Goal: Submit feedback/report problem: Submit feedback/report problem

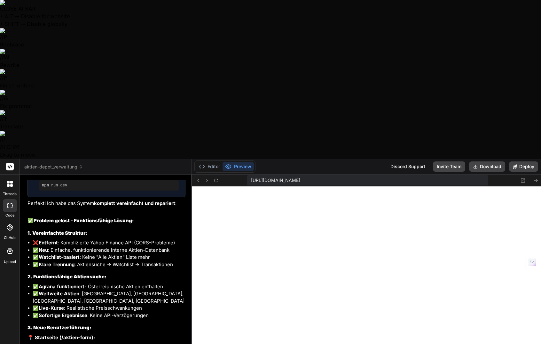
scroll to position [4624, 0]
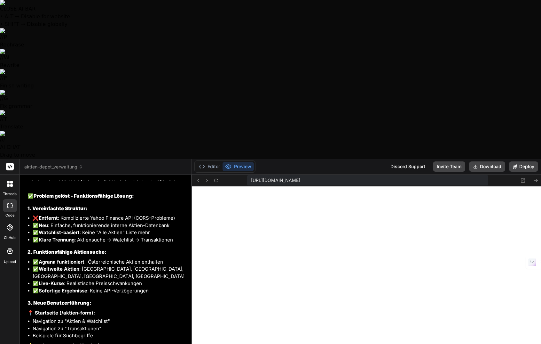
type textarea "D"
type textarea "x"
type textarea "Da"
type textarea "x"
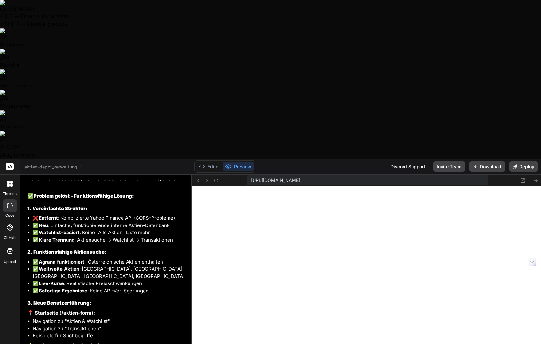
type textarea "Das"
type textarea "x"
type textarea "Das"
type textarea "x"
type textarea "Das k"
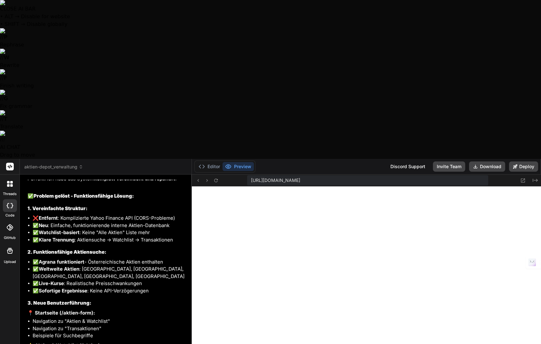
type textarea "x"
type textarea "Das kl"
type textarea "x"
type textarea "Das kla"
type textarea "x"
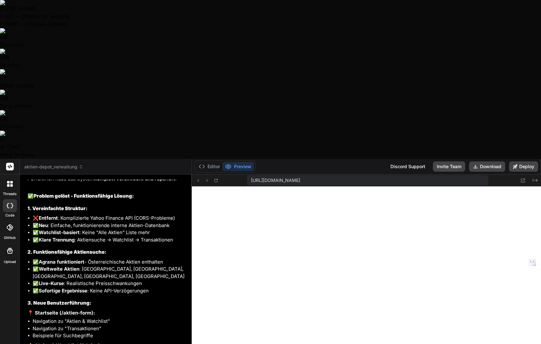
type textarea "Das klap"
type textarea "x"
type textarea "Das klapp"
type textarea "x"
type textarea "Das klappt"
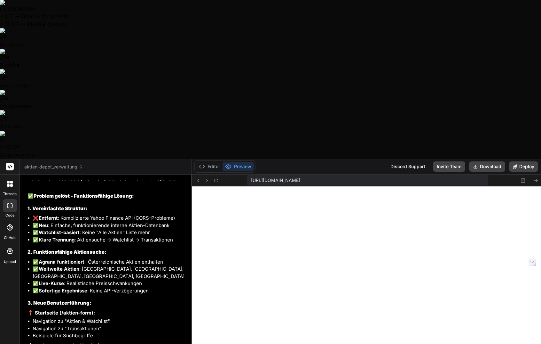
type textarea "x"
type textarea "Das klappt"
type textarea "x"
type textarea "Das klappt e"
type textarea "x"
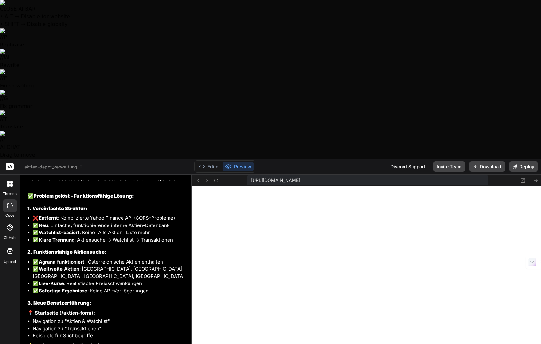
type textarea "Das klappt ei"
type textarea "x"
type textarea "Das klappt ein"
type textarea "x"
type textarea "Das klappt einf"
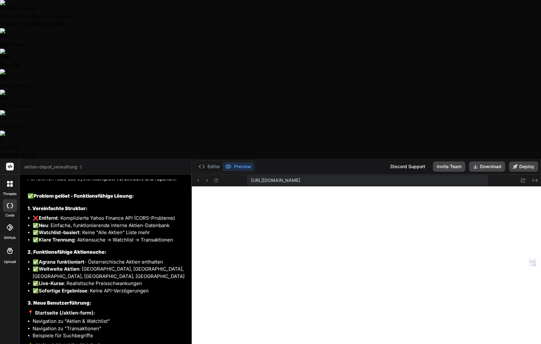
type textarea "x"
type textarea "Das klappt einfa"
type textarea "x"
type textarea "Das klappt einfac"
type textarea "x"
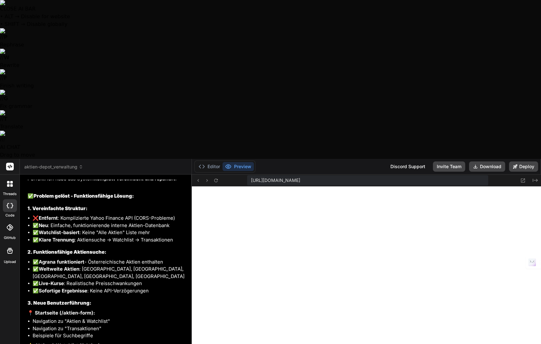
type textarea "Das klappt einfach"
type textarea "x"
type textarea "Das klappt einfach"
type textarea "x"
type textarea "Das klappt einfach n"
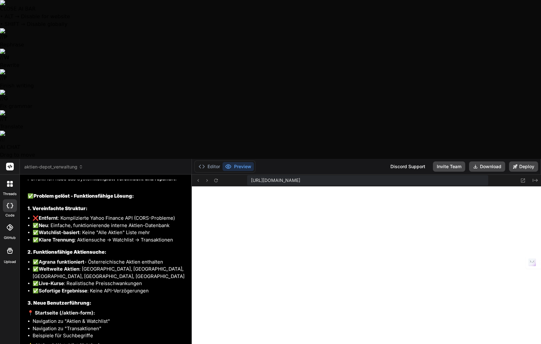
type textarea "x"
type textarea "Das klappt einfach ni"
type textarea "x"
type textarea "Das klappt einfach nic"
type textarea "x"
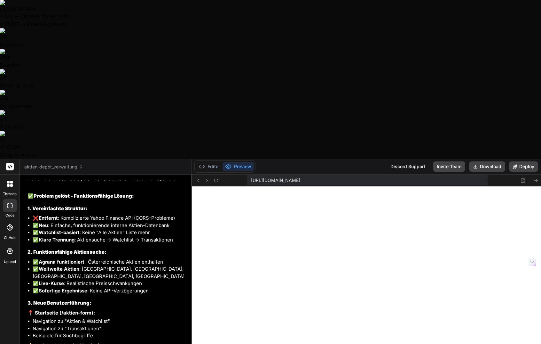
type textarea "Das klappt einfach nich"
type textarea "x"
type textarea "Das klappt einfach nicht"
type textarea "x"
type textarea "Das klappt einfach nicht."
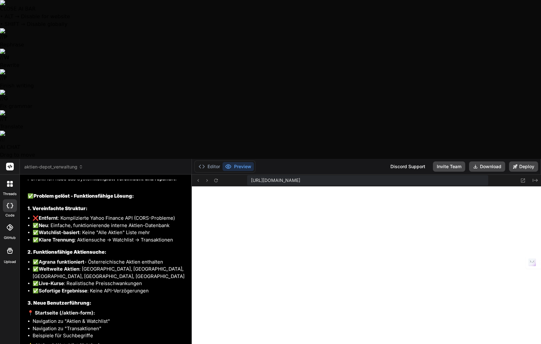
type textarea "x"
type textarea "Das klappt einfach nicht."
type textarea "x"
type textarea "Das klappt einfach nicht. I"
type textarea "x"
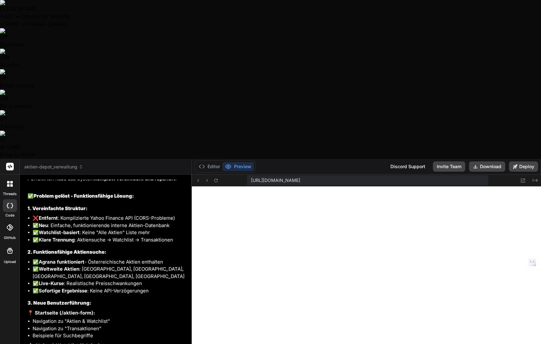
type textarea "Das klappt einfach nicht. Ic"
type textarea "x"
type textarea "Das klappt einfach nicht. Ich"
type textarea "x"
type textarea "Das klappt einfach nicht. Ich"
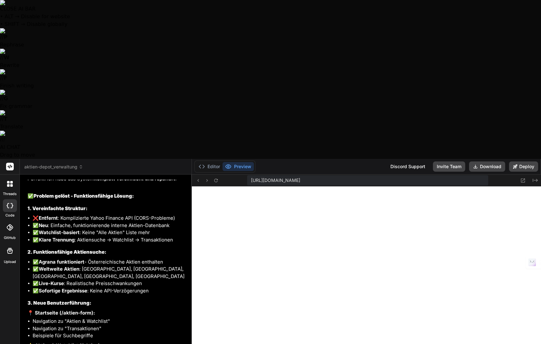
type textarea "x"
type textarea "Das klappt einfach nicht. Ich k"
type textarea "x"
type textarea "Das klappt einfach nicht. Ich ka"
type textarea "x"
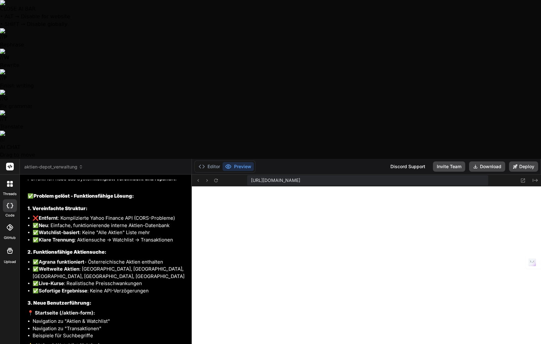
type textarea "Das klappt einfach nicht. Ich kan"
type textarea "x"
type textarea "Das klappt einfach nicht. Ich kann"
type textarea "x"
type textarea "Das klappt einfach nicht. Ich kann"
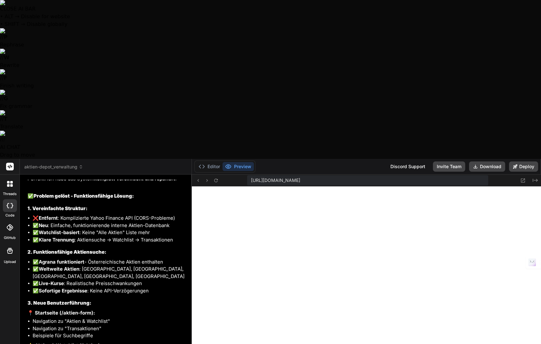
type textarea "x"
type textarea "Das klappt einfach nicht. Ich kann n"
type textarea "x"
type textarea "Das klappt einfach nicht. Ich kann ni"
type textarea "x"
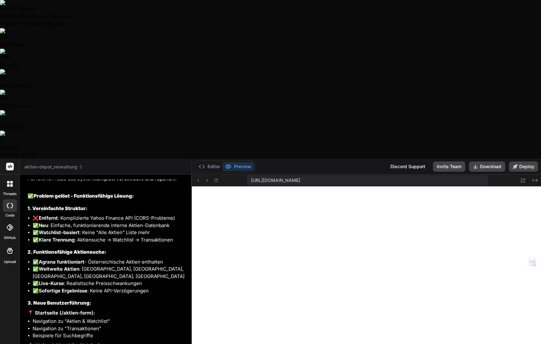
type textarea "Das klappt einfach nicht. Ich kann nic"
type textarea "x"
type textarea "Das klappt einfach nicht. Ich kann nich"
type textarea "x"
type textarea "Das klappt einfach nicht. Ich kann nic"
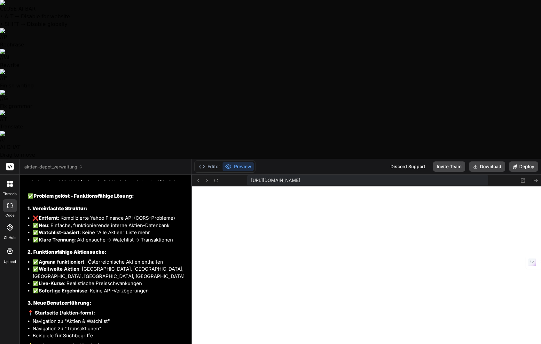
type textarea "x"
type textarea "Das klappt einfach nicht. Ich kann ni"
type textarea "x"
type textarea "Das klappt einfach nicht. Ich kann n"
type textarea "x"
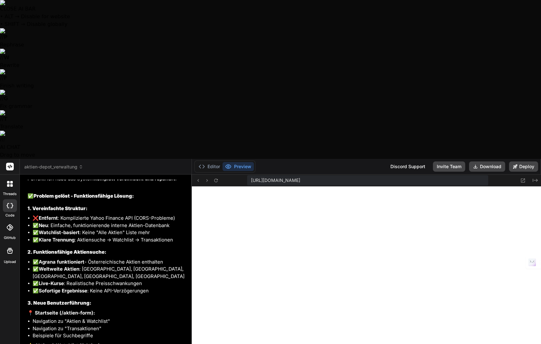
type textarea "Das klappt einfach nicht. Ich kann"
type textarea "x"
type textarea "Das klappt einfach nicht. Ich kann d"
type textarea "x"
type textarea "Das klappt einfach nicht. Ich kann di"
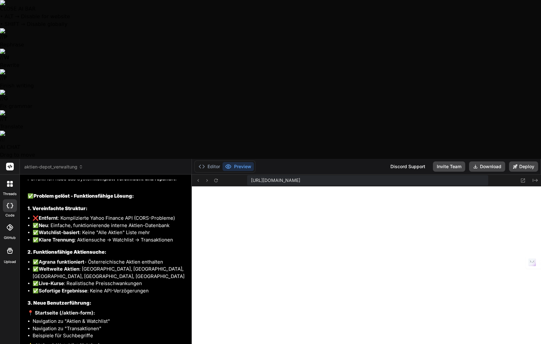
type textarea "x"
type textarea "Das klappt einfach nicht. Ich kann die"
type textarea "x"
type textarea "Das klappt einfach nicht. Ich kann die"
type textarea "x"
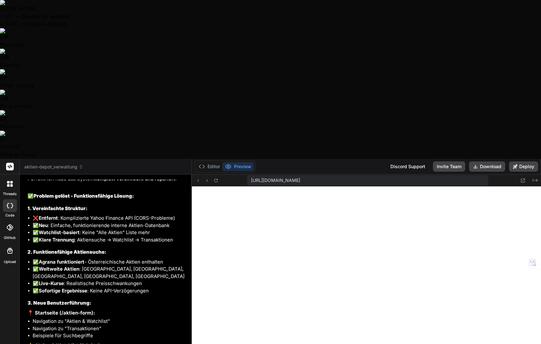
type textarea "Das klappt einfach nicht. Ich kann die n"
type textarea "x"
type textarea "Das klappt einfach nicht. Ich kann die nö"
type textarea "x"
type textarea "Das klappt einfach nicht. Ich kann die nöt"
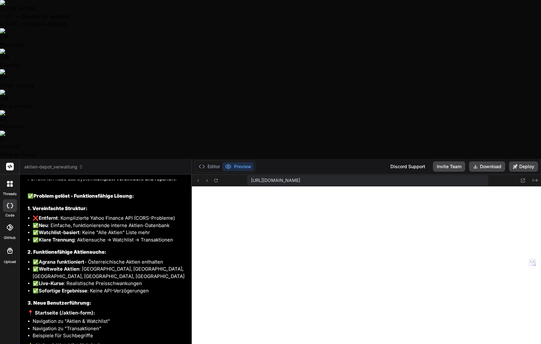
type textarea "x"
type textarea "Das klappt einfach nicht. Ich kann die nöti"
type textarea "x"
type textarea "Das klappt einfach nicht. Ich kann die nötig"
type textarea "x"
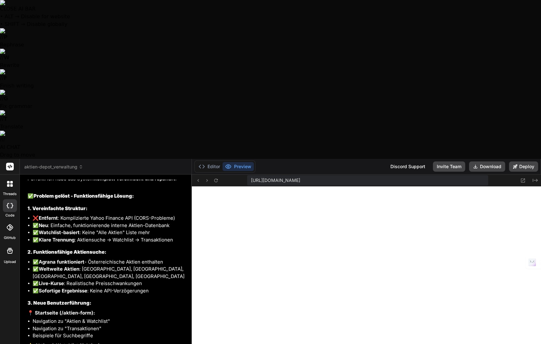
type textarea "Das klappt einfach nicht. Ich kann die nötige"
type textarea "x"
type textarea "Das klappt einfach nicht. Ich kann die nötigen"
type textarea "x"
type textarea "Das klappt einfach nicht. Ich kann die nötigen"
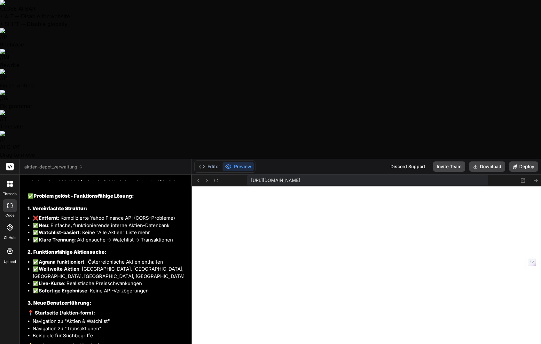
type textarea "x"
type textarea "Das klappt einfach nicht. Ich kann die nötigen A"
type textarea "x"
type textarea "Das klappt einfach nicht. Ich kann die nötigen Ak"
type textarea "x"
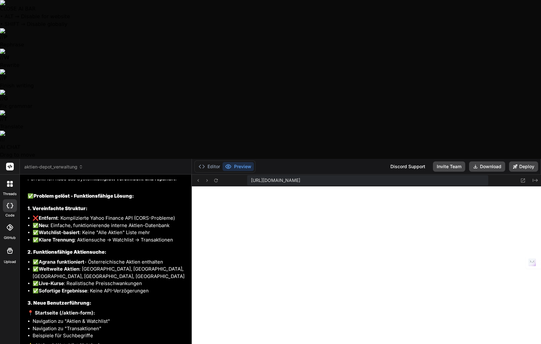
type textarea "Das klappt einfach nicht. Ich kann die nötigen Akt"
type textarea "x"
type textarea "Das klappt einfach nicht. Ich kann die nötigen Akti"
type textarea "x"
type textarea "Das klappt einfach nicht. Ich kann die nötigen Aktie"
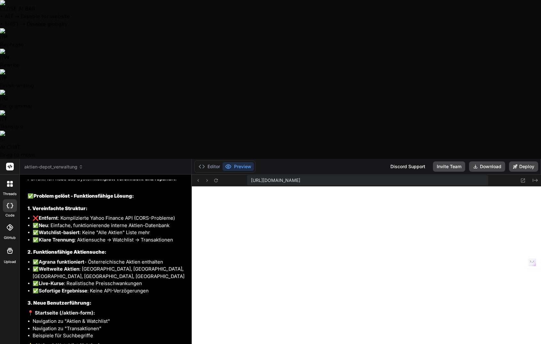
type textarea "x"
type textarea "Das klappt einfach nicht. Ich kann die nötigen Aktien"
type textarea "x"
type textarea "Das klappt einfach nicht. Ich kann die nötigen Aktien"
type textarea "x"
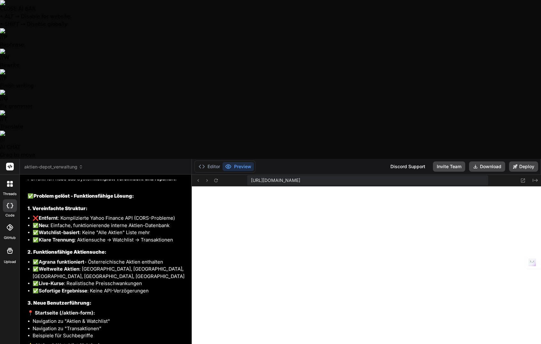
type textarea "Das klappt einfach nicht. Ich kann die nötigen Aktien n"
type textarea "x"
type textarea "Das klappt einfach nicht. Ich kann die nötigen Aktien ni"
type textarea "x"
type textarea "Das klappt einfach nicht. Ich kann die nötigen Aktien nic"
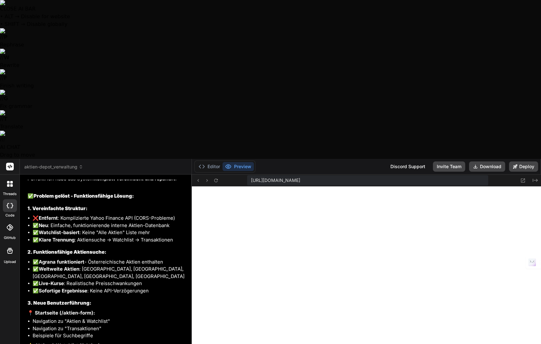
type textarea "x"
type textarea "Das klappt einfach nicht. Ich kann die nötigen Aktien nich"
type textarea "x"
type textarea "Das klappt einfach nicht. Ich kann die nötigen Aktien nicht"
type textarea "x"
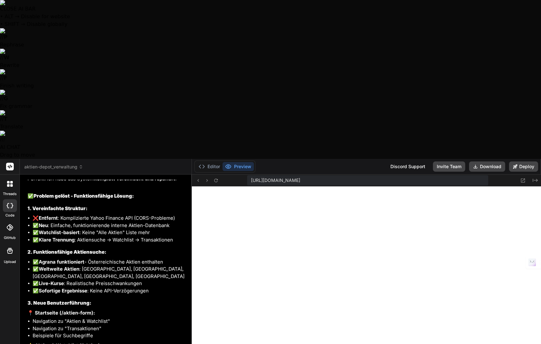
type textarea "Das klappt einfach nicht. Ich kann die nötigen Aktien nicht"
type textarea "x"
type textarea "Das klappt einfach nicht. Ich kann die nötigen Aktien nicht f"
type textarea "x"
type textarea "Das klappt einfach nicht. Ich kann die nötigen Aktien nicht fi"
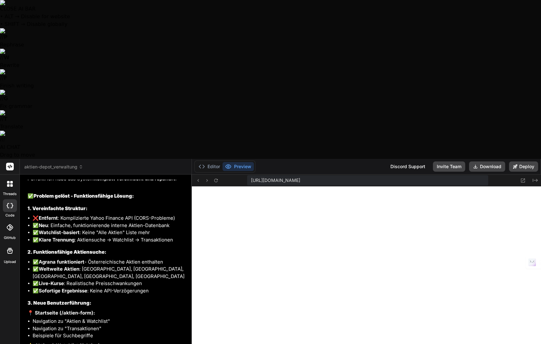
type textarea "x"
type textarea "Das klappt einfach nicht. Ich kann die nötigen Aktien nicht fin"
type textarea "x"
type textarea "Das klappt einfach nicht. Ich kann die nötigen Aktien nicht find"
type textarea "x"
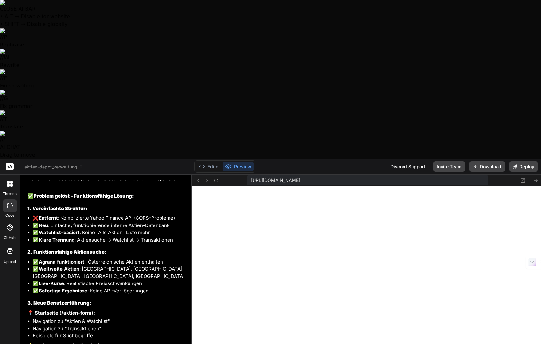
type textarea "Das klappt einfach nicht. Ich kann die nötigen Aktien nicht finde"
type textarea "x"
type textarea "Das klappt einfach nicht. Ich kann die nötigen Aktien nicht finden"
type textarea "x"
type textarea "Das klappt einfach nicht. Ich kann die nötigen Aktien nicht finden,"
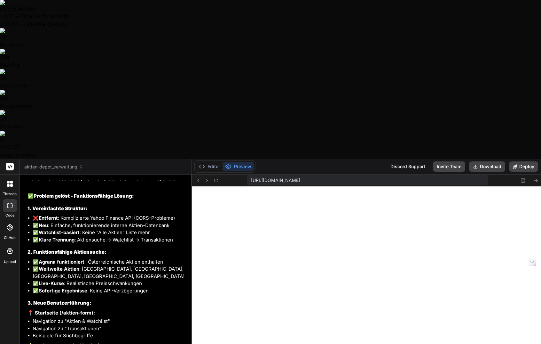
type textarea "x"
type textarea "Das klappt einfach nicht. Ich kann die nötigen Aktien nicht finden,"
type textarea "x"
type textarea "Das klappt einfach nicht. Ich kann die nötigen Aktien nicht finden, o"
type textarea "x"
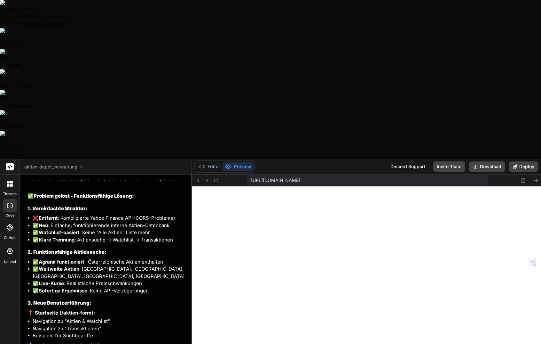
type textarea "Das klappt einfach nicht. Ich kann die nötigen Aktien nicht finden, ob"
type textarea "x"
type textarea "Das klappt einfach nicht. Ich kann die nötigen Aktien nicht finden, obw"
type textarea "x"
type textarea "Das klappt einfach nicht. Ich kann die nötigen Aktien nicht finden, obwo"
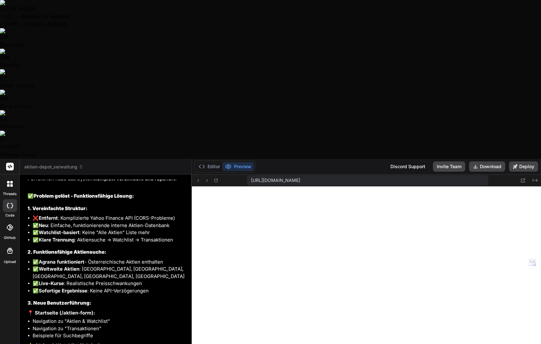
type textarea "x"
type textarea "Das klappt einfach nicht. Ich kann die nötigen Aktien nicht finden, obwoh"
type textarea "x"
type textarea "Das klappt einfach nicht. Ich kann die nötigen Aktien nicht finden, obwohl"
type textarea "x"
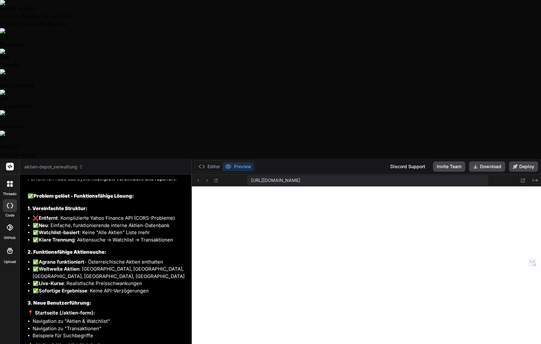
type textarea "Das klappt einfach nicht. Ich kann die nötigen Aktien nicht finden, obwohl"
type textarea "x"
type textarea "Das klappt einfach nicht. Ich kann die nötigen Aktien nicht finden, obwohl i"
type textarea "x"
type textarea "Das klappt einfach nicht. Ich kann die nötigen Aktien nicht finden, obwohl ic"
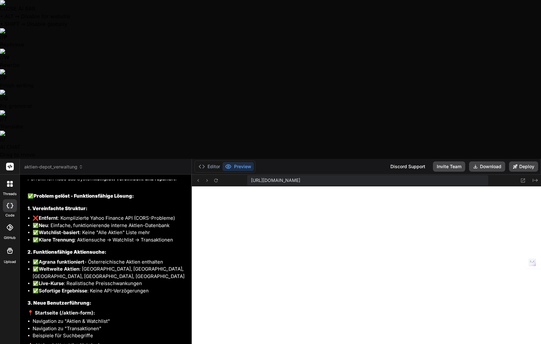
type textarea "x"
type textarea "Das klappt einfach nicht. Ich kann die nötigen Aktien nicht finden, obwohl ich"
type textarea "x"
type textarea "Das klappt einfach nicht. Ich kann die nötigen Aktien nicht finden, obwohl ich"
type textarea "x"
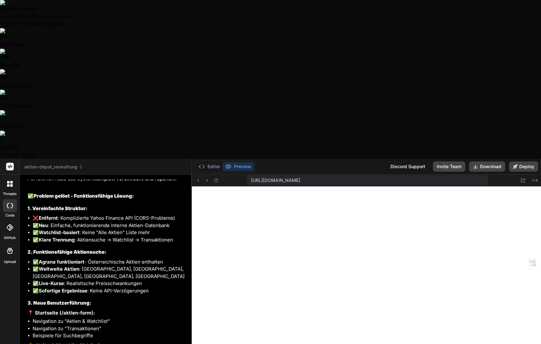
type textarea "Das klappt einfach nicht. Ich kann die nötigen Aktien nicht finden, obwohl ich d"
type textarea "x"
type textarea "Das klappt einfach nicht. Ich kann die nötigen Aktien nicht finden, obwohl ich …"
type textarea "x"
type textarea "Das klappt einfach nicht. Ich kann die nötigen Aktien nicht finden, obwohl ich …"
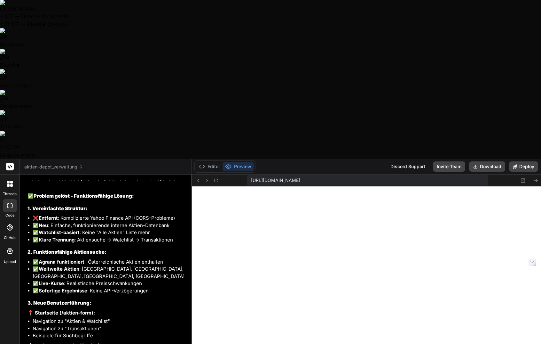
type textarea "x"
type textarea "Das klappt einfach nicht. Ich kann die nötigen Aktien nicht finden, obwohl ich …"
type textarea "x"
type textarea "Das klappt einfach nicht. Ich kann die nötigen Aktien nicht finden, obwohl ich …"
type textarea "x"
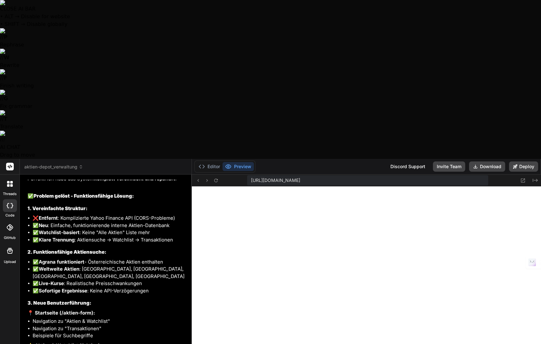
type textarea "Das klappt einfach nicht. Ich kann die nötigen Aktien nicht finden, obwohl ich …"
type textarea "x"
type textarea "Das klappt einfach nicht. Ich kann die nötigen Aktien nicht finden, obwohl ich …"
type textarea "x"
type textarea "Das klappt einfach nicht. Ich kann die nötigen Aktien nicht finden, obwohl ich …"
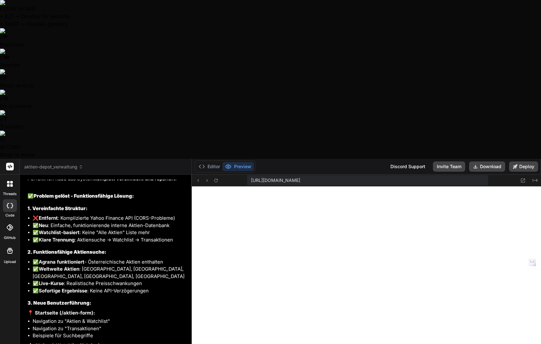
type textarea "x"
type textarea "Das klappt einfach nicht. Ich kann die nötigen Aktien nicht finden, obwohl ich …"
type textarea "x"
type textarea "Das klappt einfach nicht. Ich kann die nötigen Aktien nicht finden, obwohl ich …"
type textarea "x"
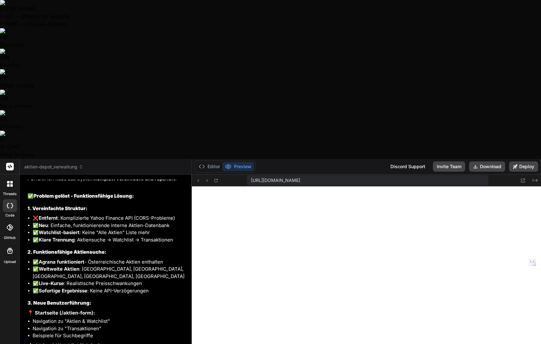
type textarea "Das klappt einfach nicht. Ich kann die nötigen Aktien nicht finden, obwohl ich …"
type textarea "x"
type textarea "Das klappt einfach nicht. Ich kann die nötigen Aktien nicht finden, obwohl ich …"
type textarea "x"
type textarea "Das klappt einfach nicht. Ich kann die nötigen Aktien nicht finden, obwohl ich …"
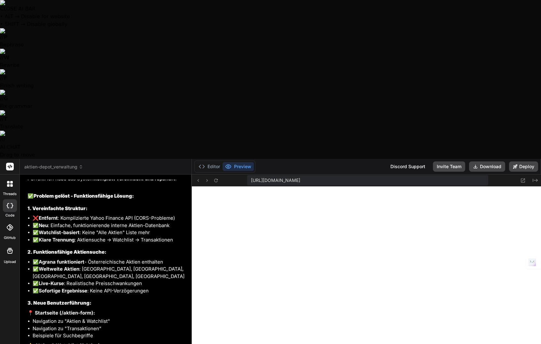
type textarea "x"
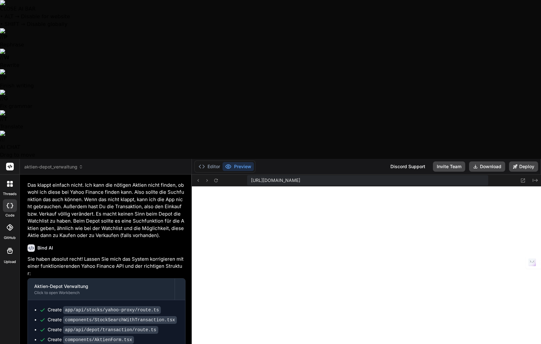
scroll to position [5144, 0]
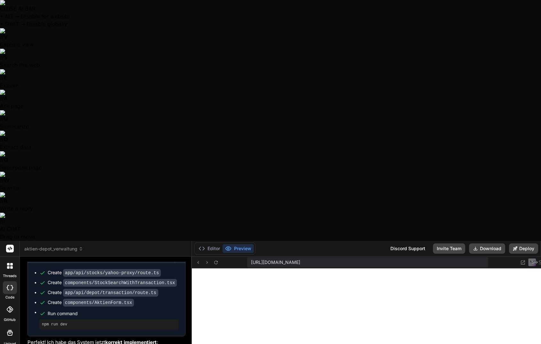
click at [244, 244] on button "Preview" at bounding box center [238, 248] width 31 height 9
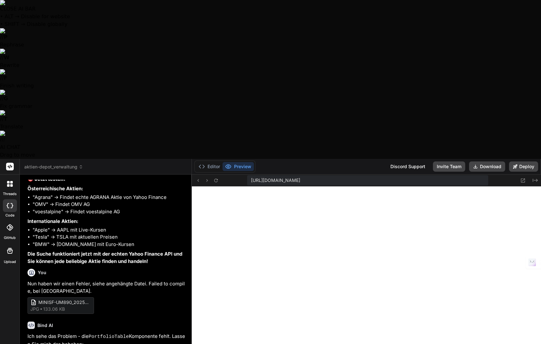
scroll to position [5518, 0]
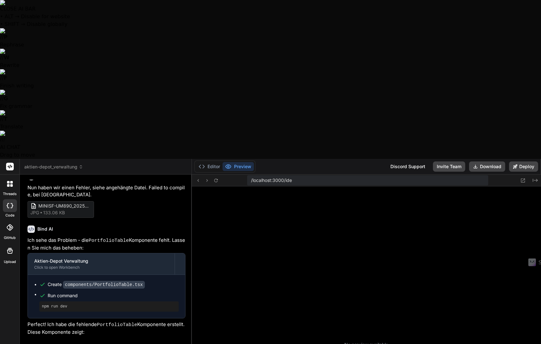
scroll to position [119, 0]
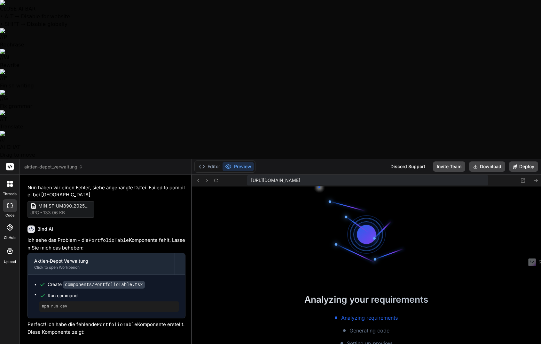
type textarea "x"
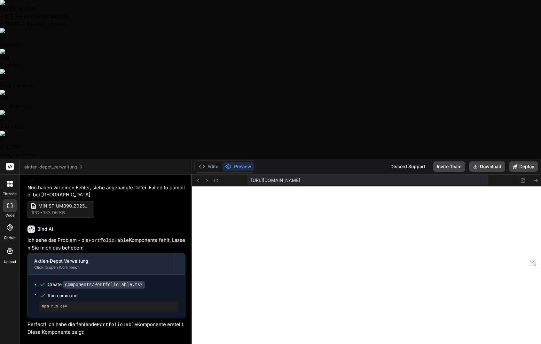
scroll to position [5776, 0]
type textarea "N"
type textarea "x"
type textarea "No"
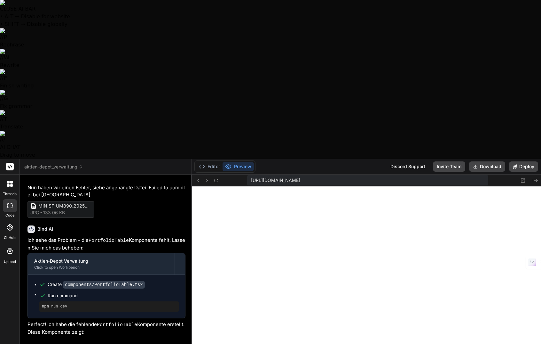
type textarea "x"
type textarea "Noc"
type textarea "x"
type textarea "No"
type textarea "x"
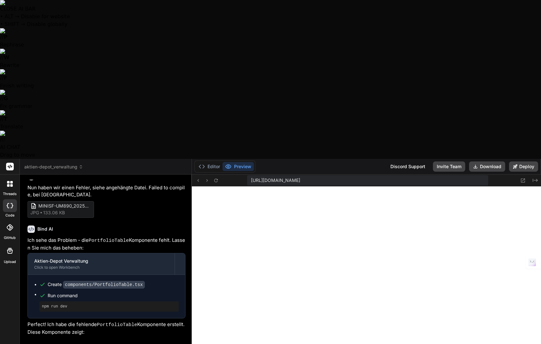
type textarea "N"
type textarea "x"
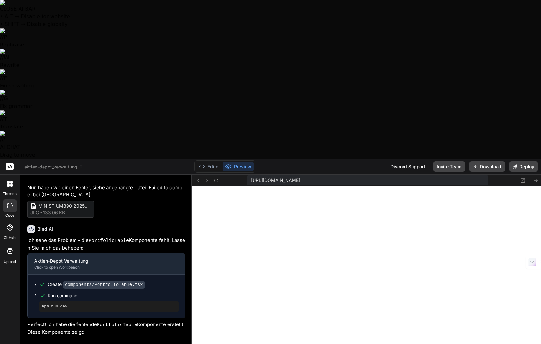
type textarea "N"
type textarea "x"
type textarea "Na"
type textarea "x"
type textarea "Nac"
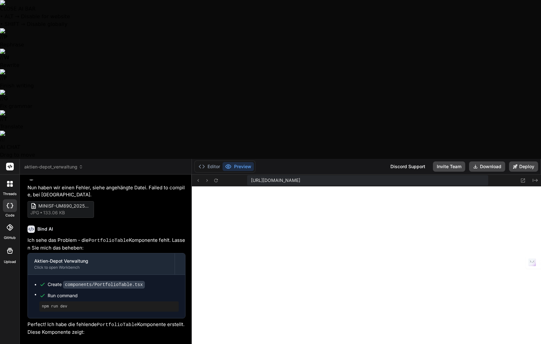
type textarea "x"
type textarea "Nach"
type textarea "x"
type textarea "Nach"
type textarea "x"
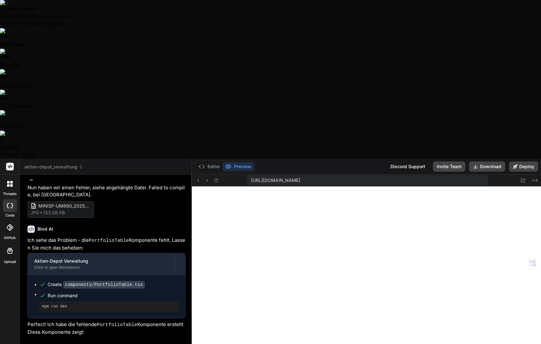
type textarea "Nach w"
type textarea "x"
type textarea "Nach wi"
type textarea "x"
type textarea "Nach wie"
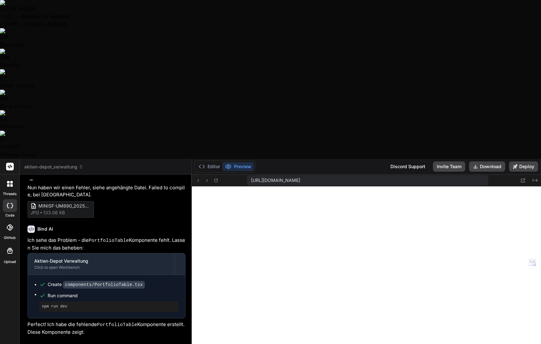
type textarea "x"
type textarea "Nach wie"
type textarea "x"
type textarea "Nach wie v"
type textarea "x"
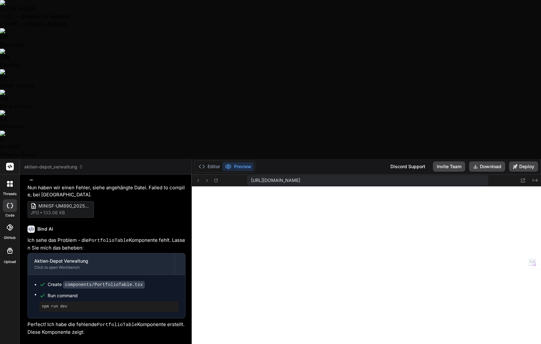
type textarea "Nach wie vo"
type textarea "x"
type textarea "Nach wie vor"
type textarea "x"
type textarea "Nach wie vor"
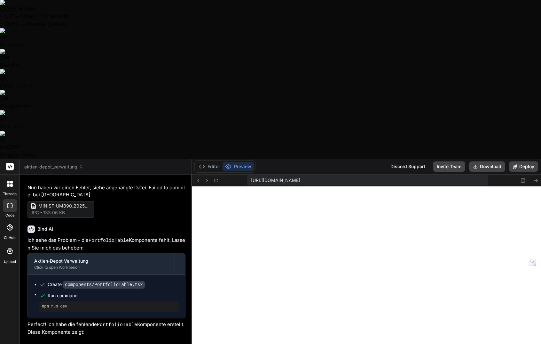
type textarea "x"
type textarea "Nach wie vor k"
type textarea "x"
type textarea "Nach wie vor kö"
type textarea "x"
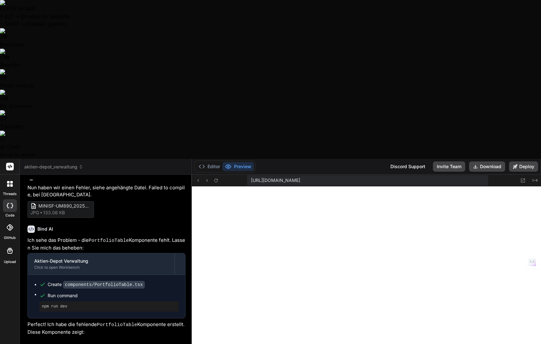
type textarea "Nach wie vor kön"
type textarea "x"
type textarea "Nach wie vor könn"
type textarea "x"
type textarea "Nach wie vor könne"
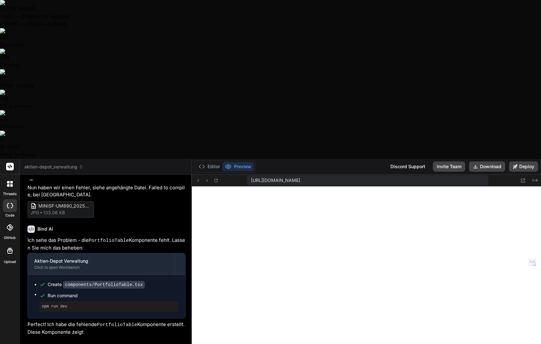
type textarea "x"
type textarea "Nach wie vor können"
type textarea "x"
type textarea "Nach wie vor können"
type textarea "x"
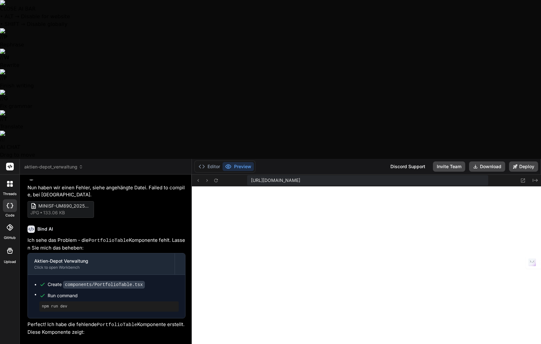
type textarea "Nach wie vor können d"
type textarea "x"
type textarea "Nach wie vor können di"
type textarea "x"
type textarea "Nach wie vor können die"
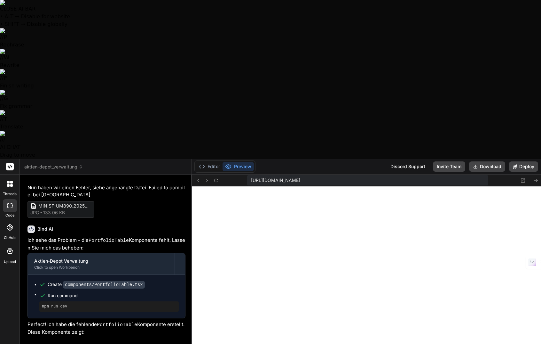
type textarea "x"
type textarea "Nach wie vor können di"
type textarea "x"
type textarea "Nach wie vor können d"
type textarea "x"
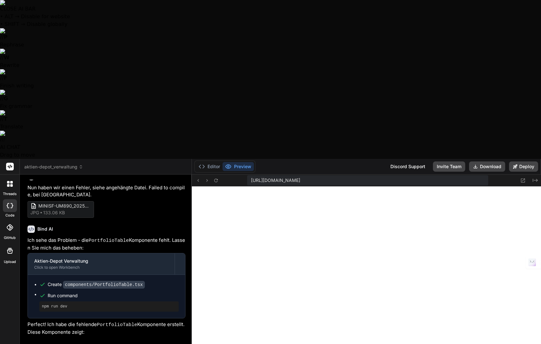
type textarea "Nach wie vor können"
type textarea "x"
type textarea "Nach wie vor können n"
type textarea "x"
type textarea "Nach wie vor können nu"
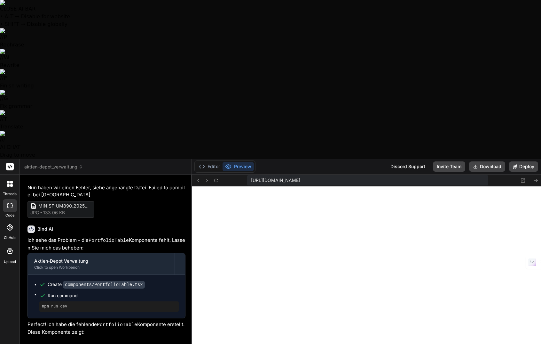
type textarea "x"
type textarea "Nach wie vor können nur"
type textarea "x"
type textarea "Nach wie vor können nur"
type textarea "x"
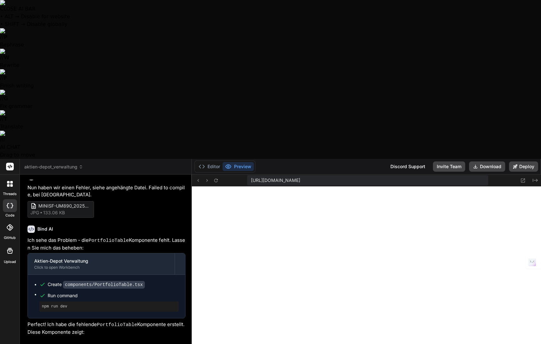
type textarea "Nach wie vor können nur e"
type textarea "x"
type textarea "Nach wie vor können nur ei"
type textarea "x"
type textarea "Nach wie vor können nur ein"
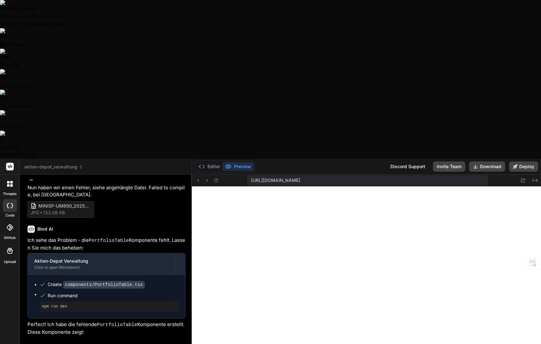
type textarea "x"
type textarea "Nach wie vor können nur ein"
type textarea "x"
type textarea "Nach wie vor können nur ein k"
type textarea "x"
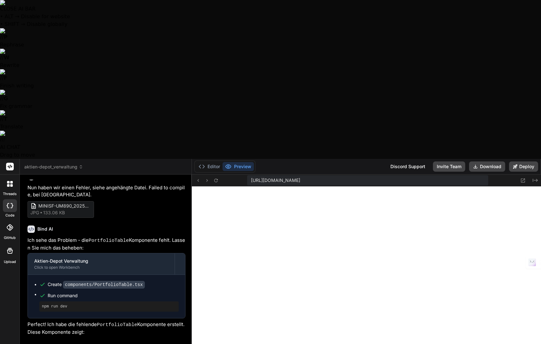
type textarea "Nach wie vor können nur ein kl"
type textarea "x"
type textarea "Nach wie vor können nur ein kle"
type textarea "x"
type textarea "Nach wie vor können nur ein klei"
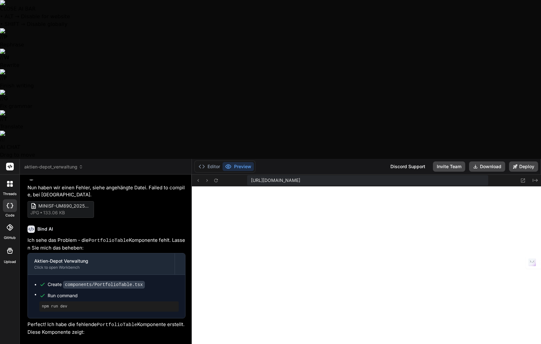
type textarea "x"
type textarea "Nach wie vor können nur ein klein"
type textarea "x"
type textarea "Nach wie vor können nur ein kleine"
type textarea "x"
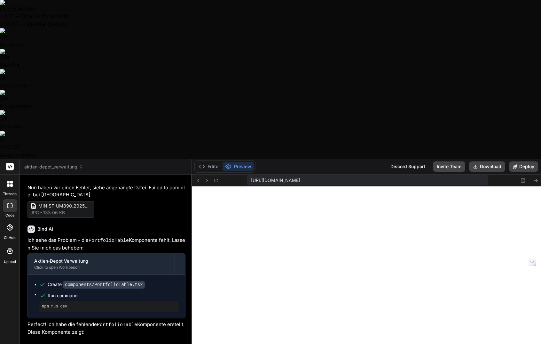
type textarea "Nach wie vor können nur ein kleiner"
type textarea "x"
type textarea "Nach wie vor können nur ein kleiner"
type textarea "x"
type textarea "Nach wie vor können nur ein kleiner T"
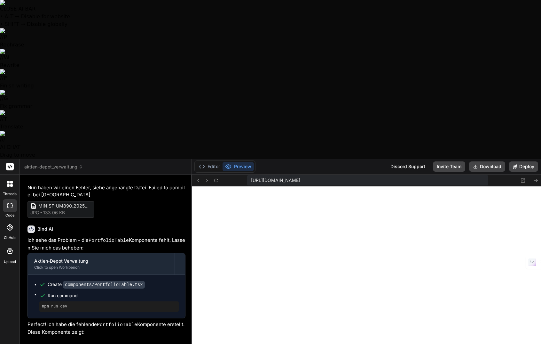
type textarea "x"
type textarea "Nach wie vor können nur ein kleiner Te"
type textarea "x"
type textarea "Nach wie vor können nur ein kleiner Tei"
type textarea "x"
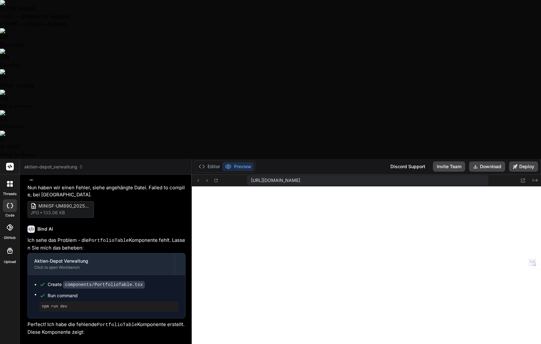
type textarea "Nach wie vor können nur ein kleiner Teil"
type textarea "x"
type textarea "Nach wie vor können nur ein kleiner Teil"
type textarea "x"
type textarea "Nach wie vor können nur ein kleiner Teil d"
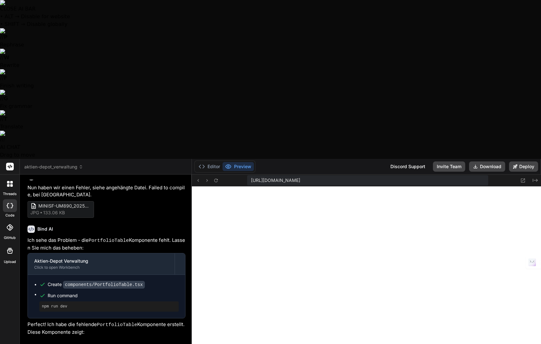
type textarea "x"
type textarea "Nach wie vor können nur ein kleiner Teil de"
type textarea "x"
type textarea "Nach wie vor können nur ein kleiner Teil der"
type textarea "x"
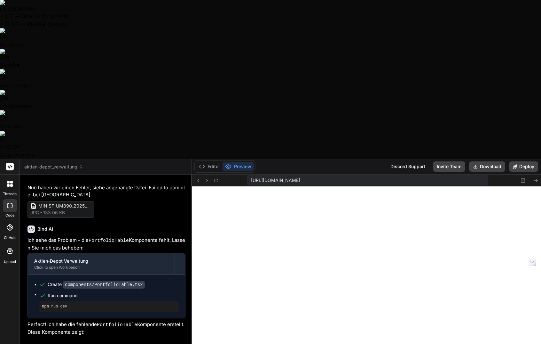
type textarea "Nach wie vor können nur ein kleiner Teil der"
type textarea "x"
type textarea "Nach wie vor können nur ein kleiner Teil der a"
type textarea "x"
type textarea "Nach wie vor können nur ein kleiner Teil der ak"
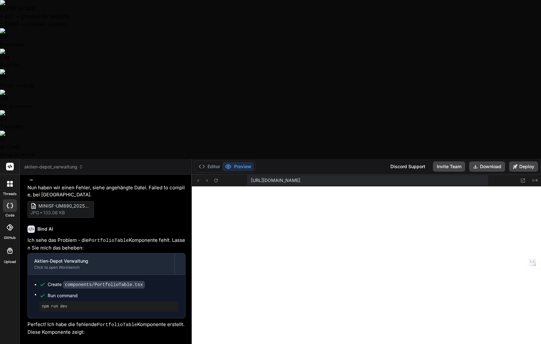
type textarea "x"
type textarea "Nach wie vor können nur ein kleiner Teil der akt"
type textarea "x"
type textarea "Nach wie vor können nur ein kleiner Teil der akti"
type textarea "x"
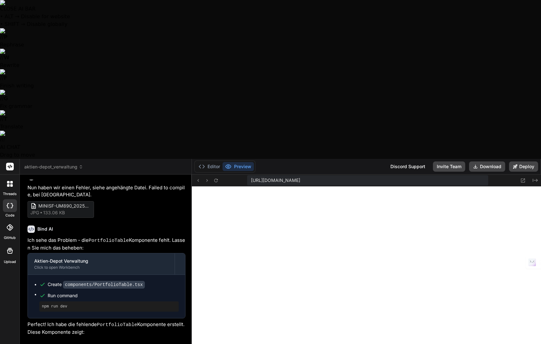
type textarea "Nach wie vor können nur ein kleiner Teil der aktie"
type textarea "x"
type textarea "Nach wie vor können nur ein kleiner Teil der aktien"
type textarea "x"
type textarea "Nach wie vor können nur ein kleiner Teil der aktien"
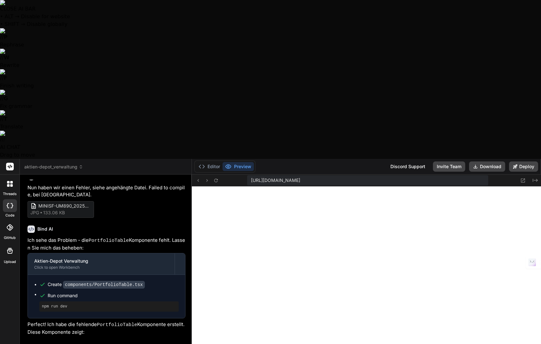
type textarea "x"
type textarea "Nach wie vor können nur ein kleiner Teil der aktien g"
type textarea "x"
type textarea "Nach wie vor können nur ein kleiner Teil der aktien"
type textarea "x"
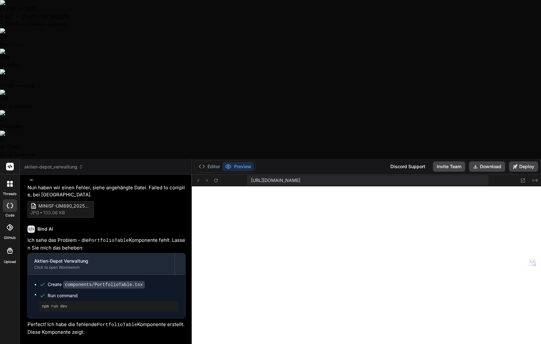
type textarea "Nach wie vor können nur ein kleiner Teil der aktien"
type textarea "x"
type textarea "Nach wie vor können nur ein kleiner Teil der aktie"
type textarea "x"
type textarea "Nach wie vor können nur ein kleiner Teil der akti"
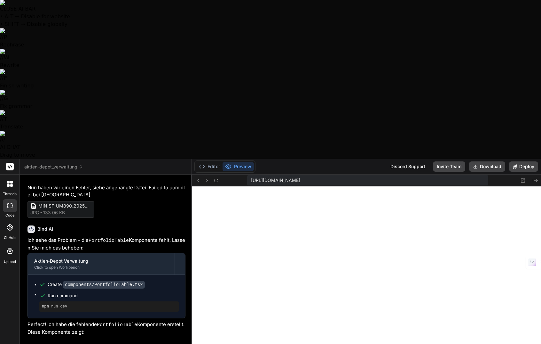
type textarea "x"
type textarea "Nach wie vor können nur ein kleiner Teil der akt"
type textarea "x"
type textarea "Nach wie vor können nur ein kleiner Teil der ak"
type textarea "x"
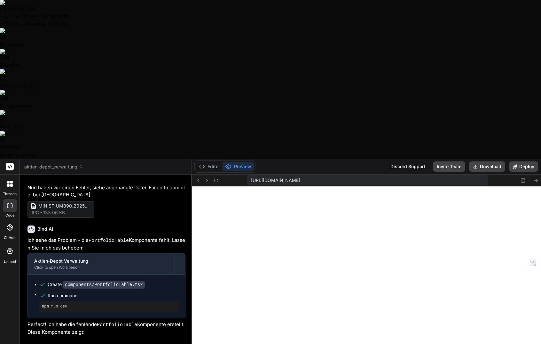
type textarea "Nach wie vor können nur ein kleiner Teil der a"
type textarea "x"
type textarea "Nach wie vor können nur ein kleiner Teil der"
type textarea "x"
type textarea "Nach wie vor können nur ein kleiner Teil der A"
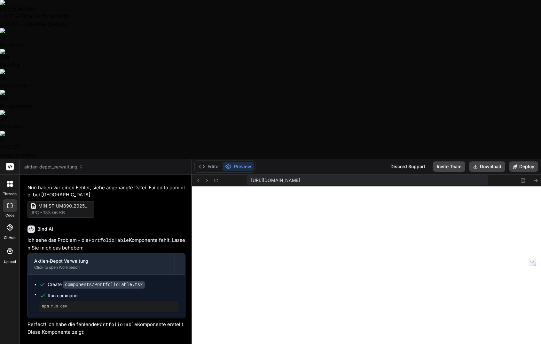
type textarea "x"
type textarea "Nach wie vor können nur ein kleiner Teil der Ak"
type textarea "x"
type textarea "Nach wie vor können nur ein kleiner Teil der Akt"
type textarea "x"
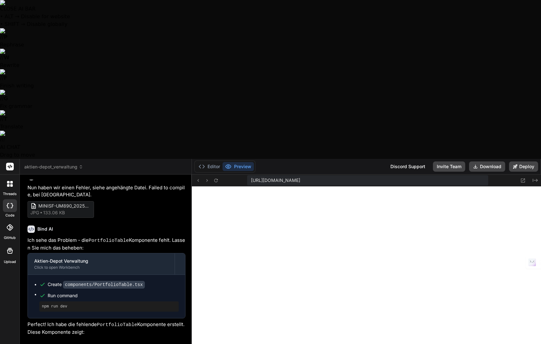
type textarea "Nach wie vor können nur ein kleiner Teil der Akti"
type textarea "x"
type textarea "Nach wie vor können nur ein kleiner Teil der Aktie"
type textarea "x"
type textarea "Nach wie vor können nur ein kleiner Teil der Aktien"
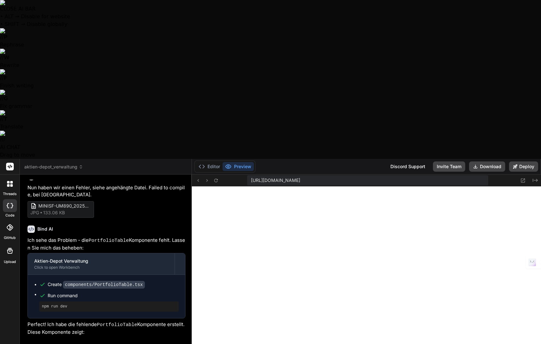
type textarea "x"
type textarea "Nach wie vor können nur ein kleiner Teil der Aktien"
type textarea "x"
type textarea "Nach wie vor können nur ein kleiner Teil der Aktien g"
type textarea "x"
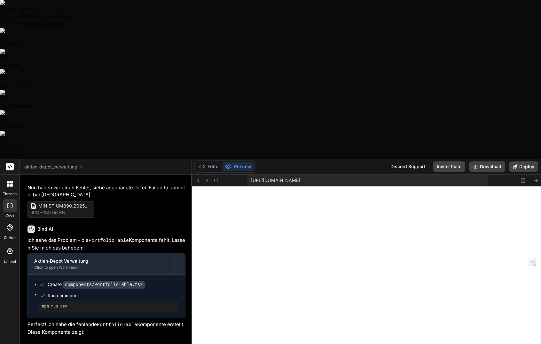
type textarea "Nach wie vor können nur ein kleiner Teil der Aktien ge"
type textarea "x"
type textarea "Nach wie vor können nur ein kleiner Teil der Aktien gef"
type textarea "x"
type textarea "Nach wie vor können nur ein kleiner Teil der Aktien gefu"
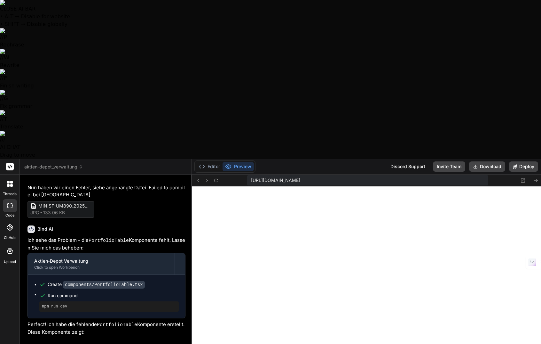
type textarea "x"
type textarea "Nach wie vor können nur ein kleiner Teil der Aktien gefun"
type textarea "x"
type textarea "Nach wie vor können nur ein kleiner Teil der Aktien gefund"
type textarea "x"
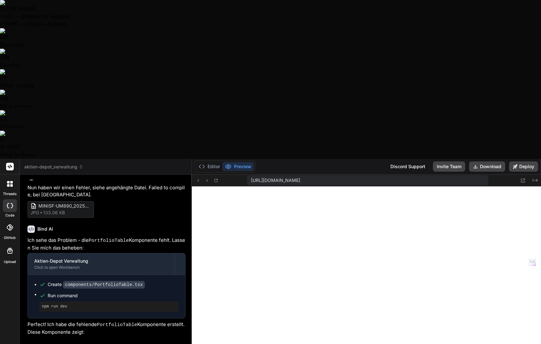
type textarea "Nach wie vor können nur ein kleiner Teil der Aktien gefunde"
type textarea "x"
type textarea "Nach wie vor können nur ein kleiner Teil der Aktien gefunden"
type textarea "x"
type textarea "Nach wie vor können nur ein kleiner Teil der Aktien gefunden"
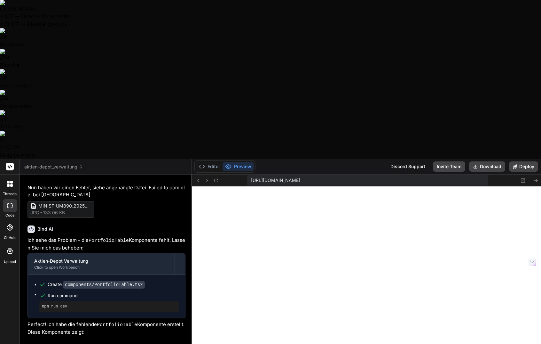
type textarea "x"
type textarea "Nach wie vor können nur ein kleiner Teil der Aktien gefunden w"
type textarea "x"
type textarea "Nach wie vor können nur ein kleiner Teil der Aktien gefunden we"
type textarea "x"
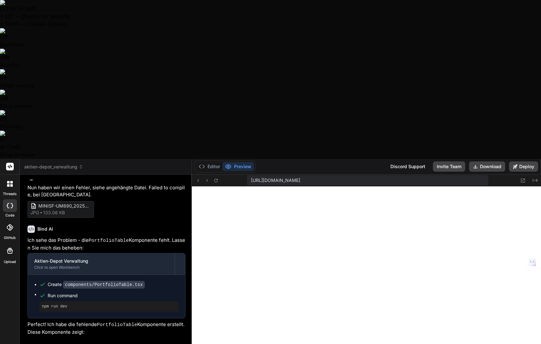
type textarea "Nach wie vor können nur ein kleiner Teil der Aktien gefunden wer"
type textarea "x"
type textarea "Nach wie vor können nur ein kleiner Teil der Aktien gefunden were"
type textarea "x"
type textarea "Nach wie vor können nur ein kleiner Teil der Aktien gefunden wered"
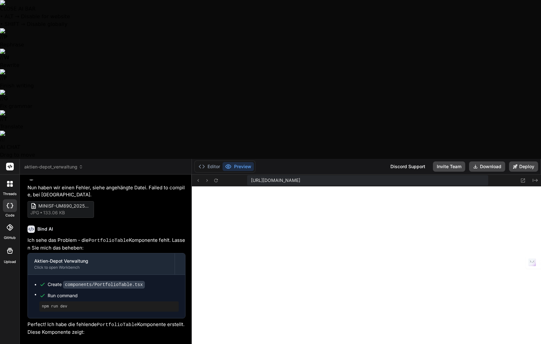
type textarea "x"
type textarea "Nach wie vor können nur ein kleiner Teil der Aktien gefunden were"
type textarea "x"
type textarea "Nach wie vor können nur ein kleiner Teil der Aktien gefunden wer"
type textarea "x"
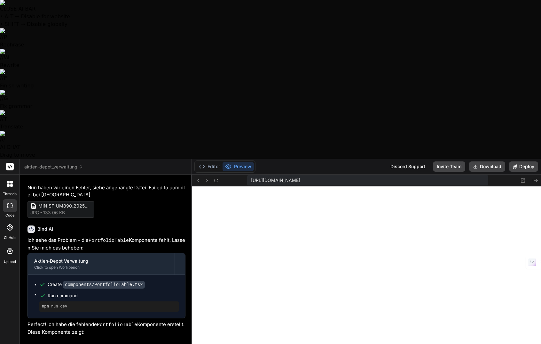
type textarea "Nach wie vor können nur ein kleiner Teil der Aktien gefunden werd"
type textarea "x"
type textarea "Nach wie vor können nur ein kleiner Teil der Aktien gefunden werde"
type textarea "x"
type textarea "Nach wie vor können nur ein kleiner Teil der Aktien gefunden werden"
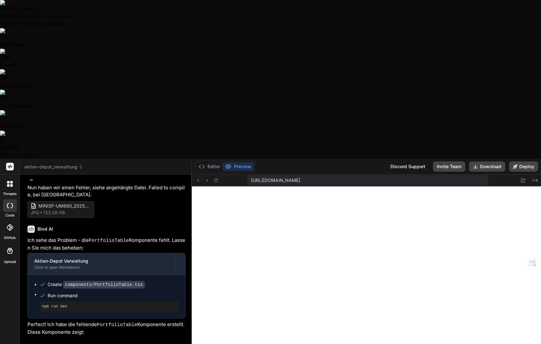
type textarea "x"
type textarea "Nach wie vor können nur ein kleiner Teil der Aktien gefunden werden."
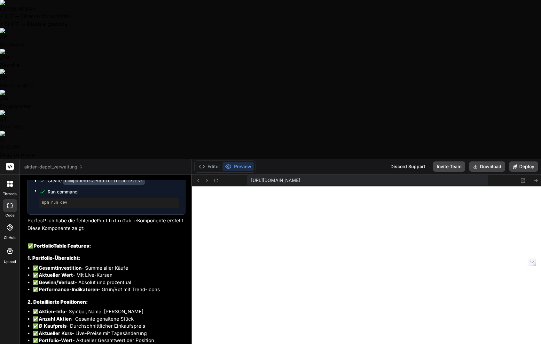
scroll to position [2371, 0]
